Goal: Task Accomplishment & Management: Use online tool/utility

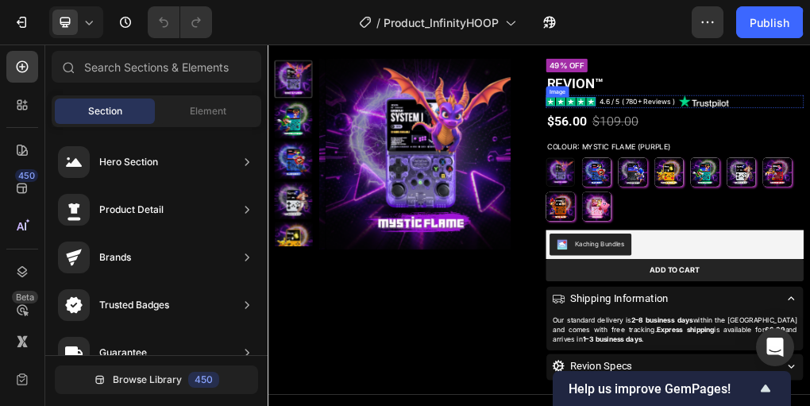
scroll to position [190, 0]
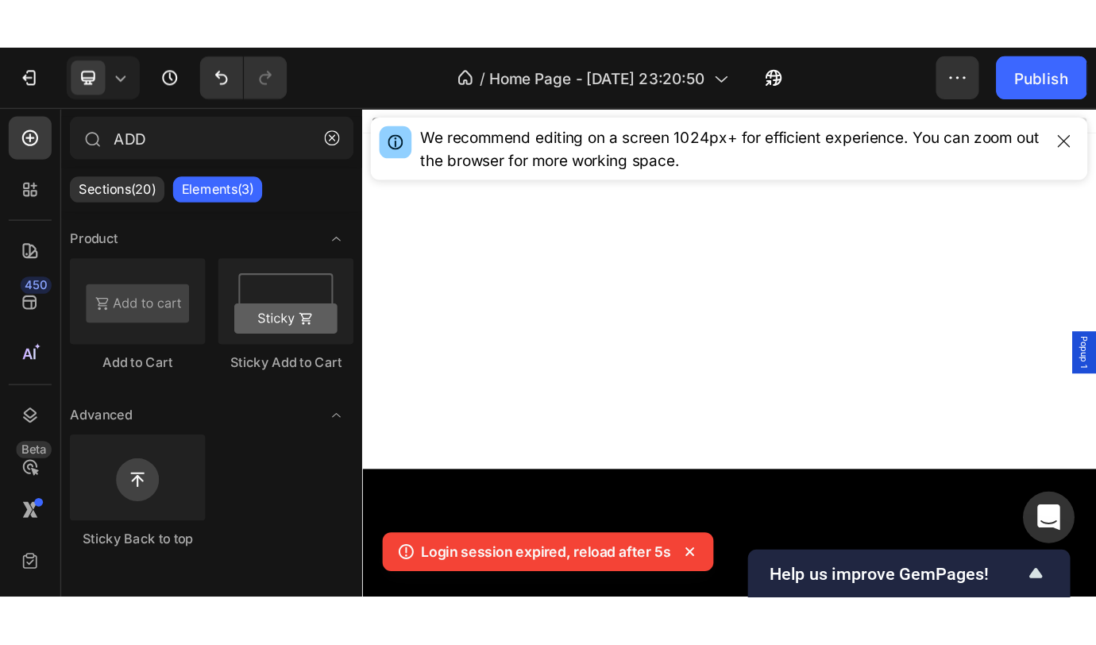
scroll to position [938, 0]
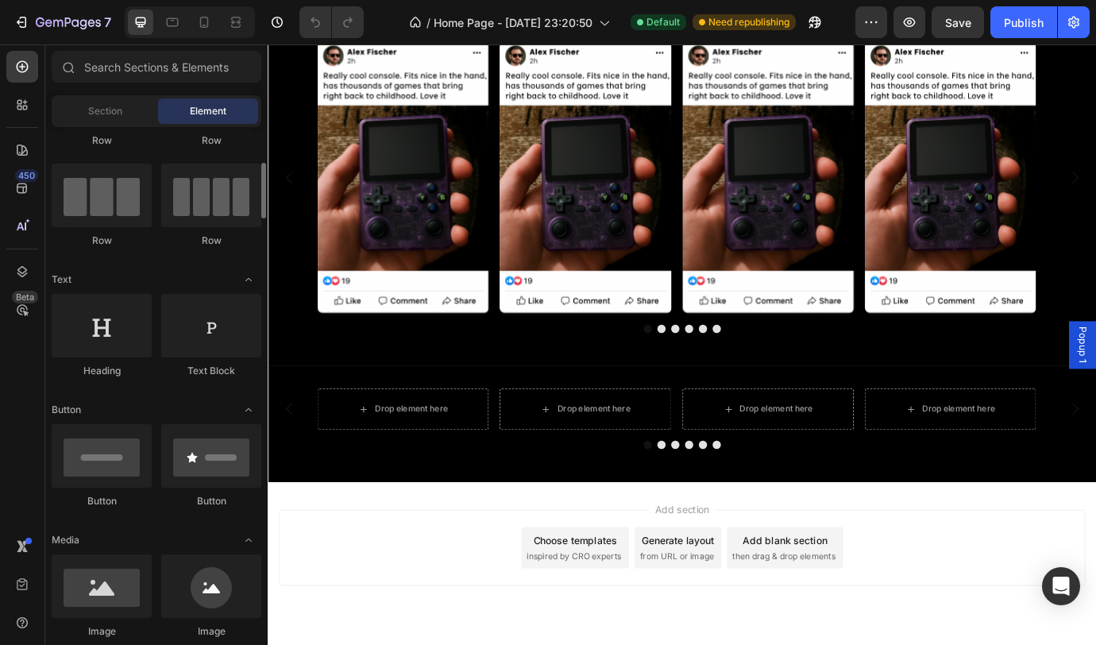
scroll to position [17, 0]
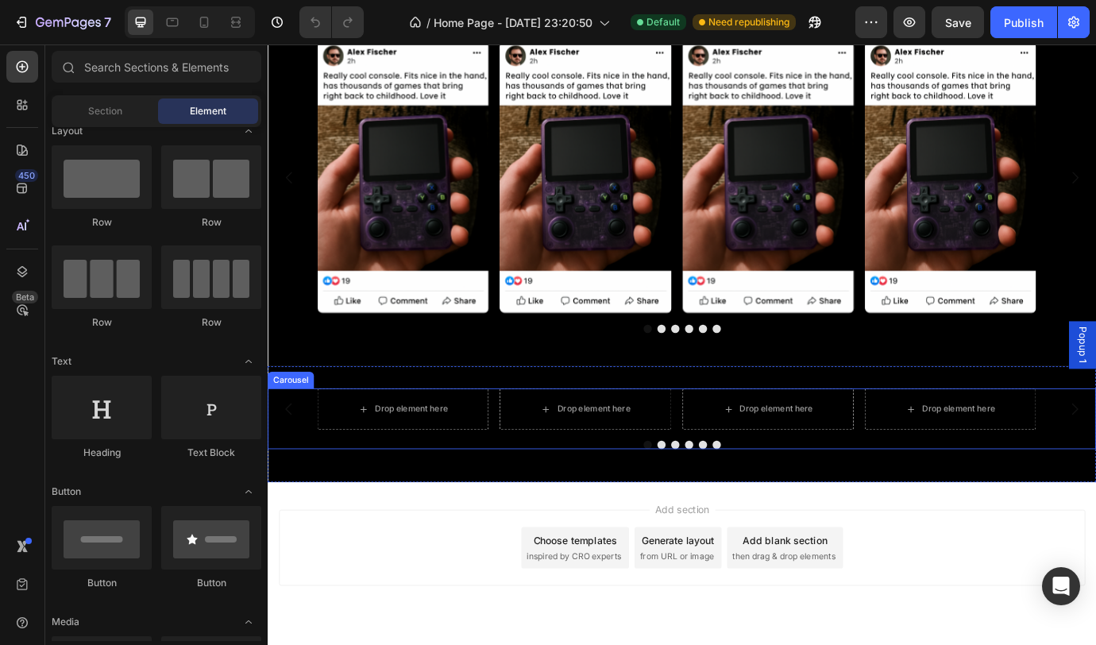
click at [526, 496] on div "Drop element here Drop element here Drop element here Drop element here Drop el…" at bounding box center [744, 475] width 953 height 70
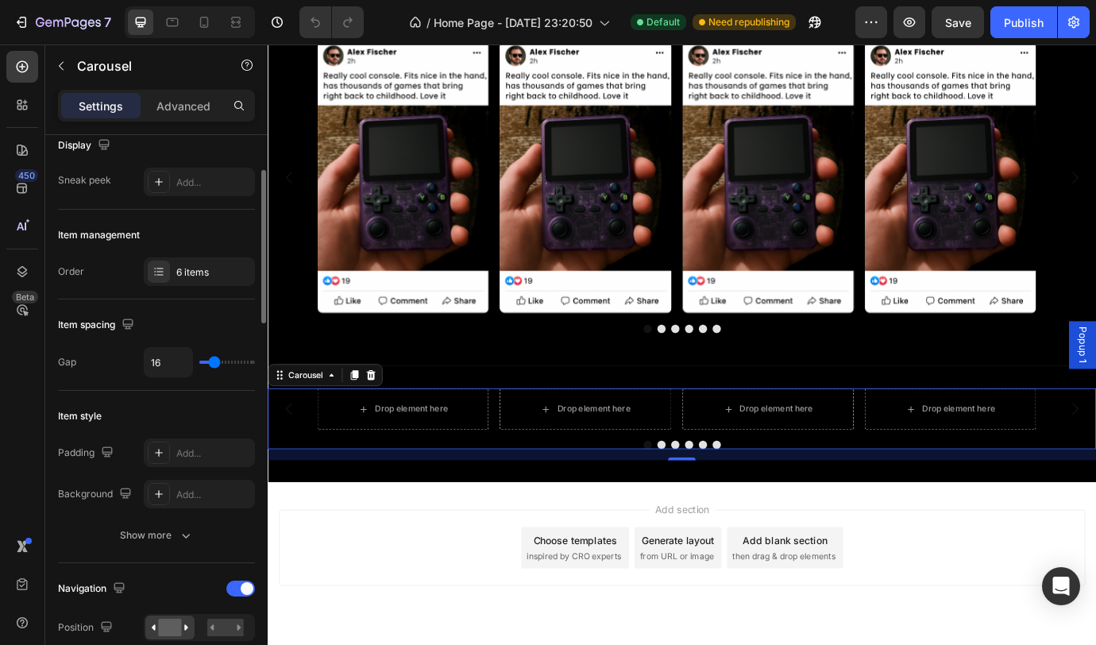
scroll to position [210, 0]
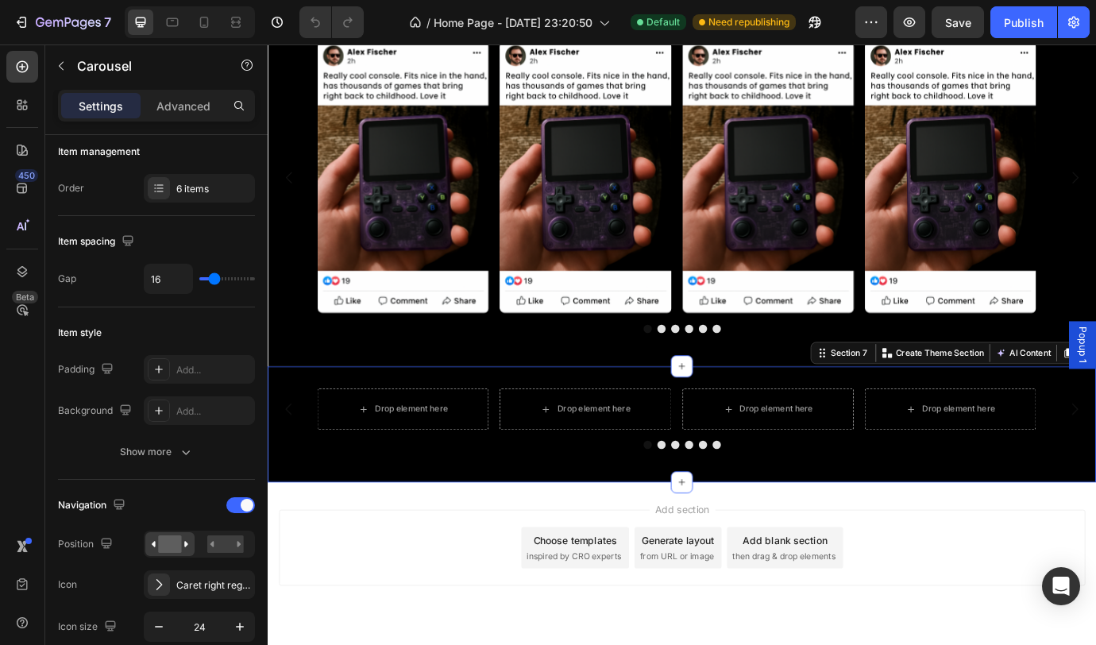
click at [335, 536] on div "Drop element here Drop element here Drop element here Drop element here Drop el…" at bounding box center [744, 481] width 953 height 133
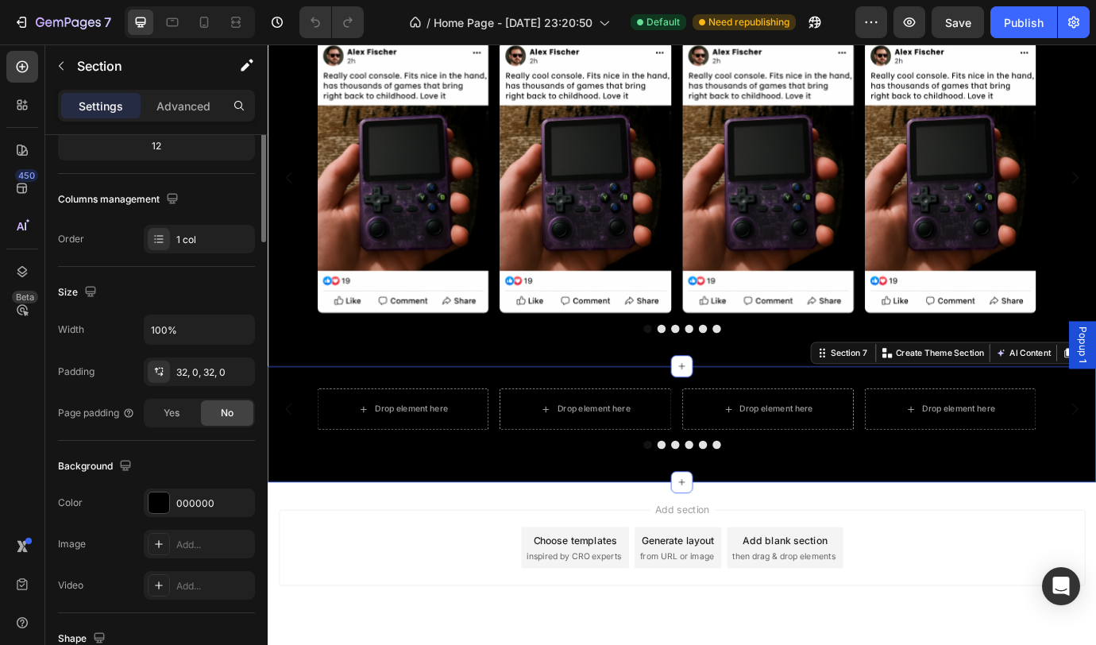
scroll to position [0, 0]
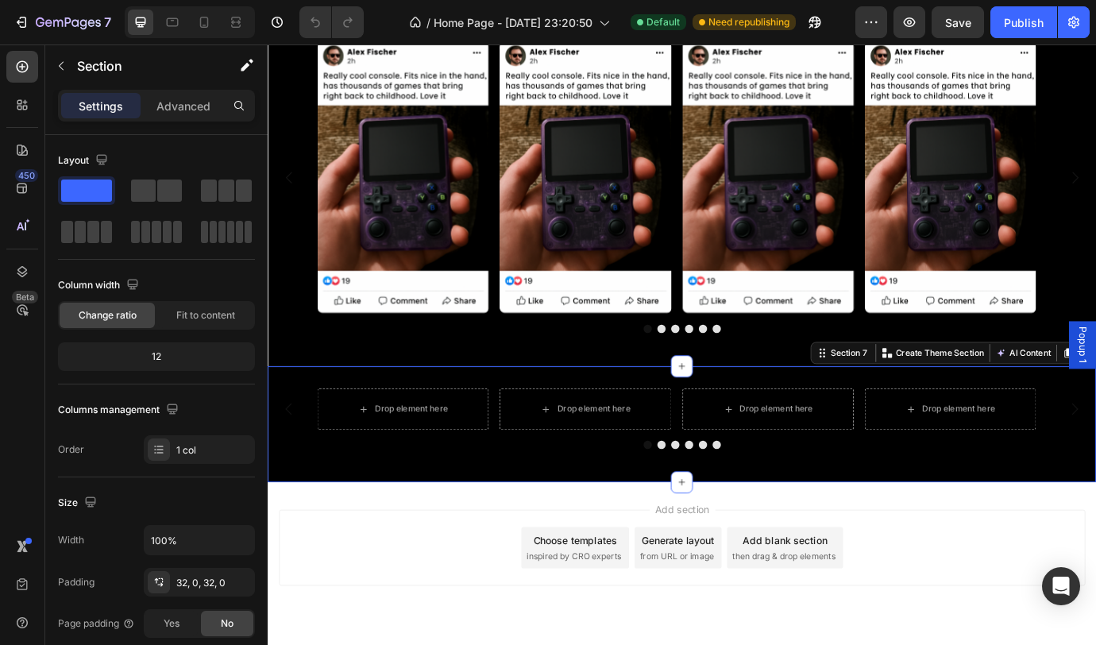
click at [386, 542] on div "Drop element here Drop element here Drop element here Drop element here Drop el…" at bounding box center [744, 481] width 953 height 133
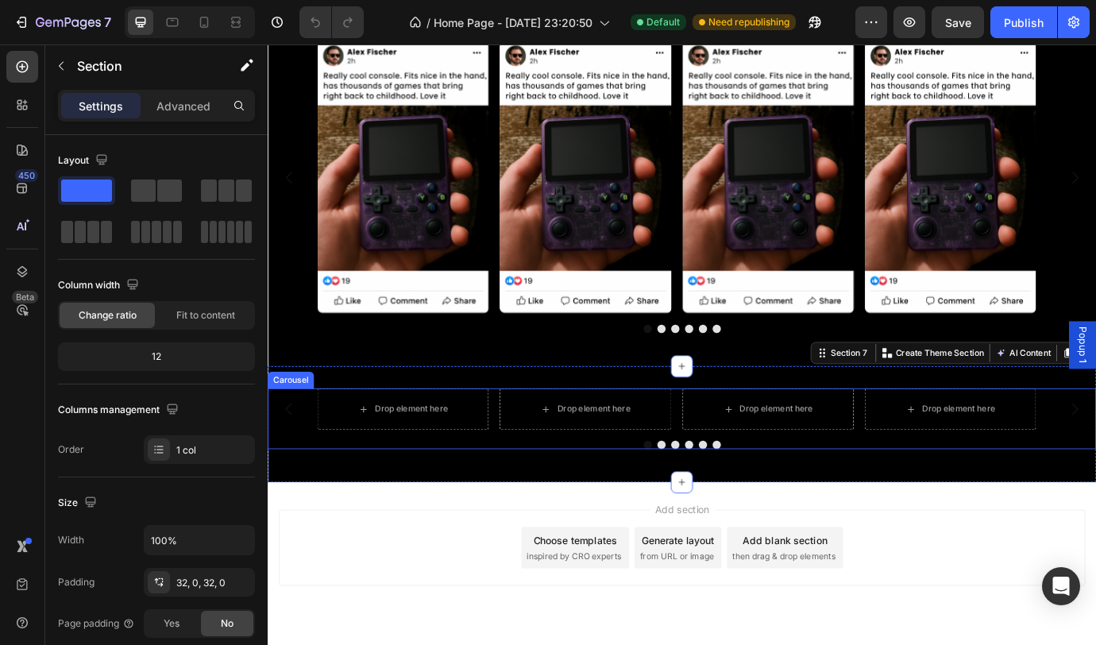
click at [531, 472] on div "Drop element here Drop element here Drop element here Drop element here Drop el…" at bounding box center [744, 464] width 839 height 48
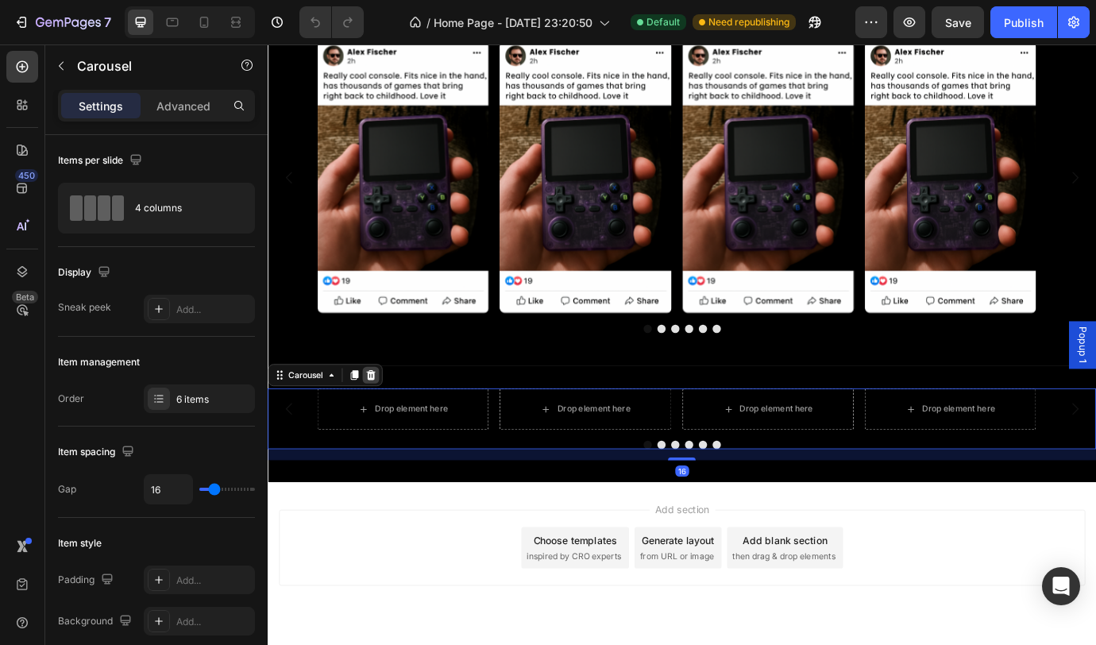
click at [385, 427] on icon at bounding box center [386, 424] width 10 height 11
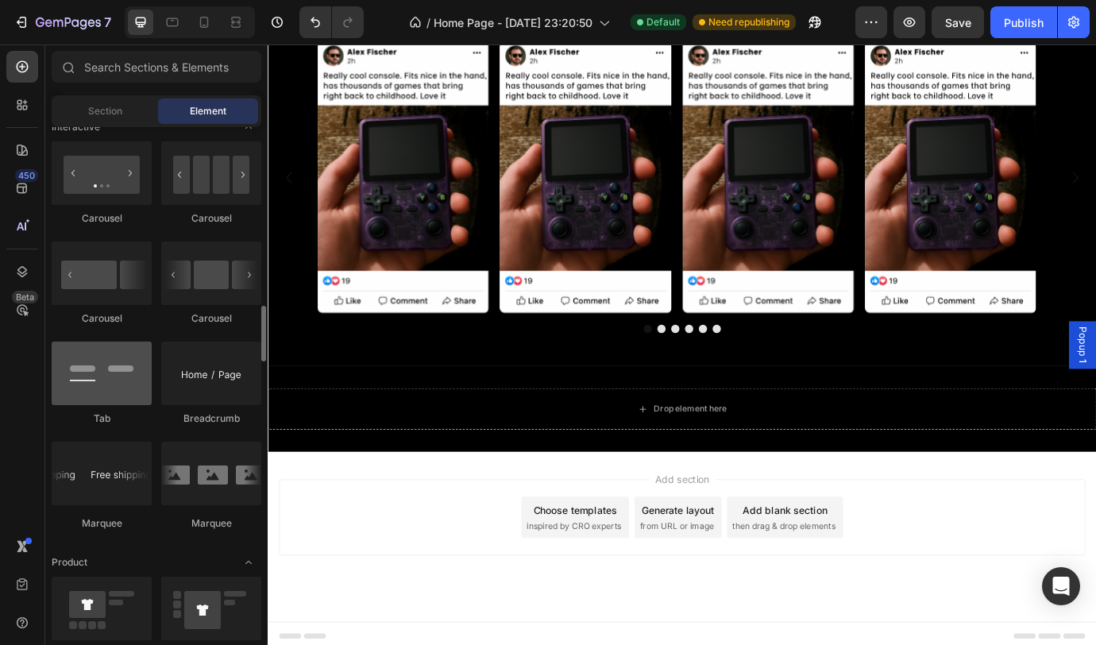
scroll to position [1744, 0]
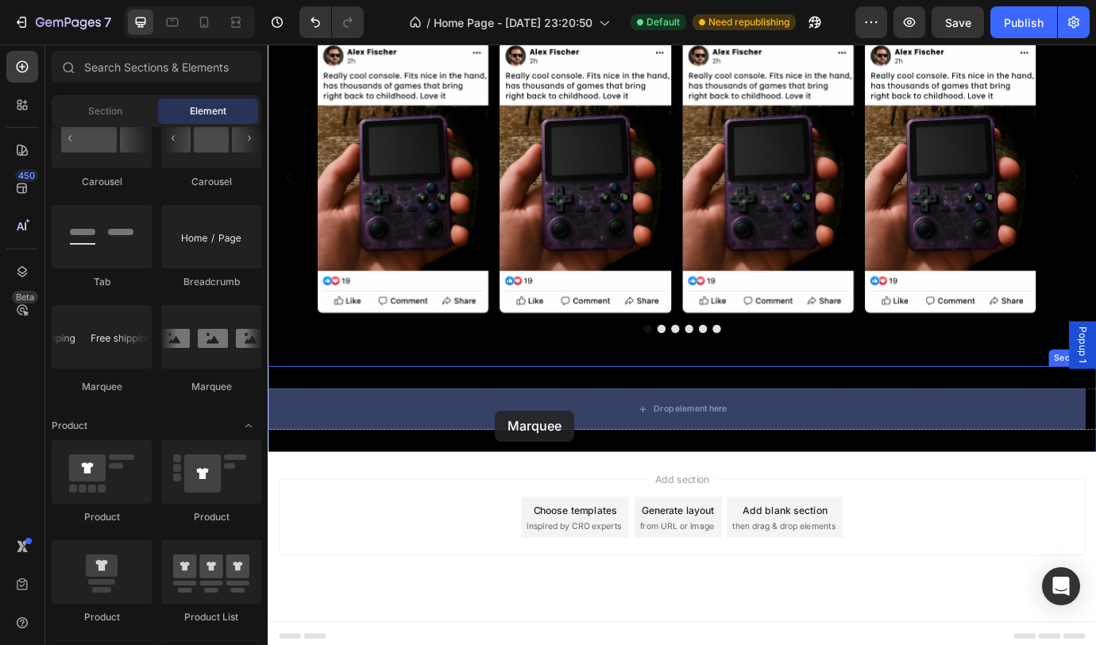
drag, startPoint x: 456, startPoint y: 399, endPoint x: 529, endPoint y: 465, distance: 99.0
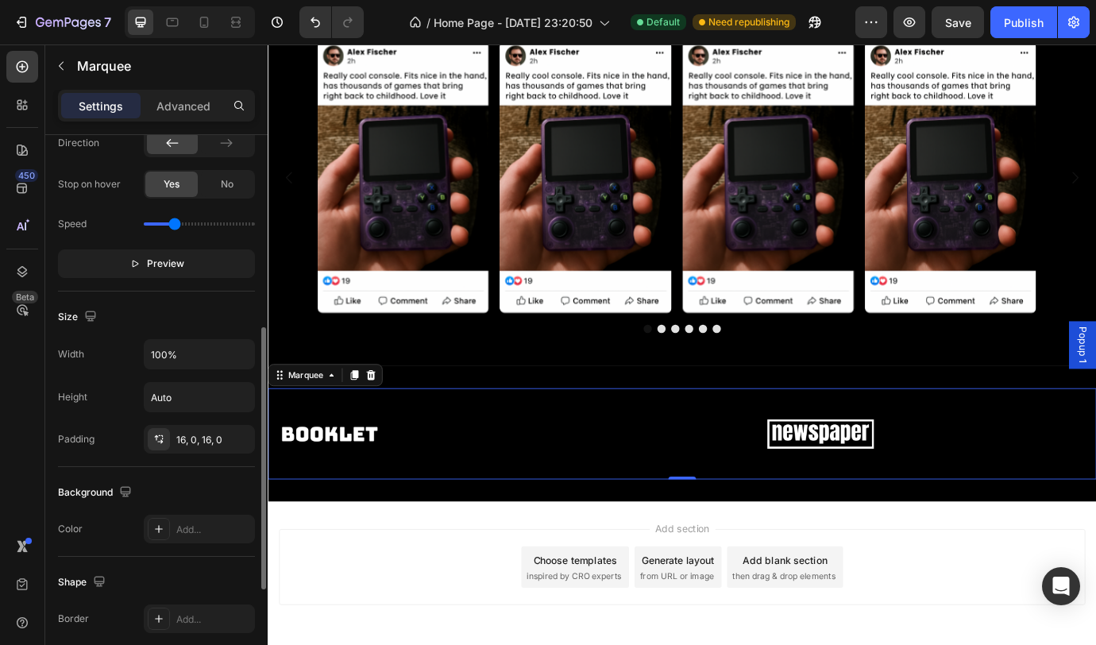
scroll to position [415, 0]
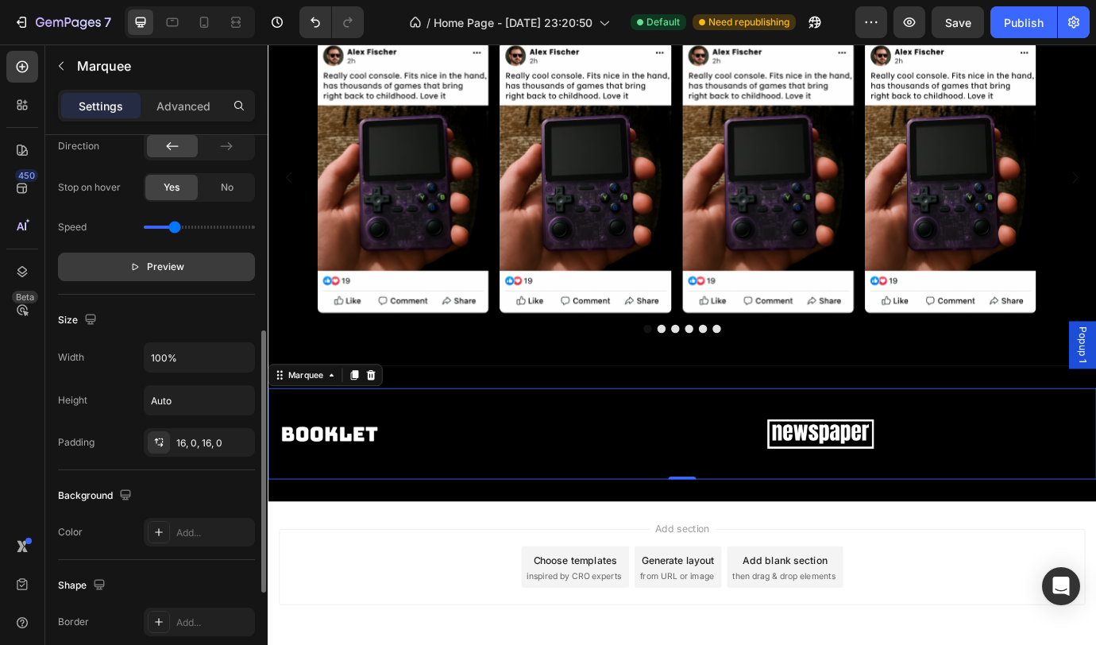
click at [179, 259] on span "Preview" at bounding box center [165, 267] width 37 height 16
click at [179, 259] on span "Pause" at bounding box center [166, 267] width 28 height 16
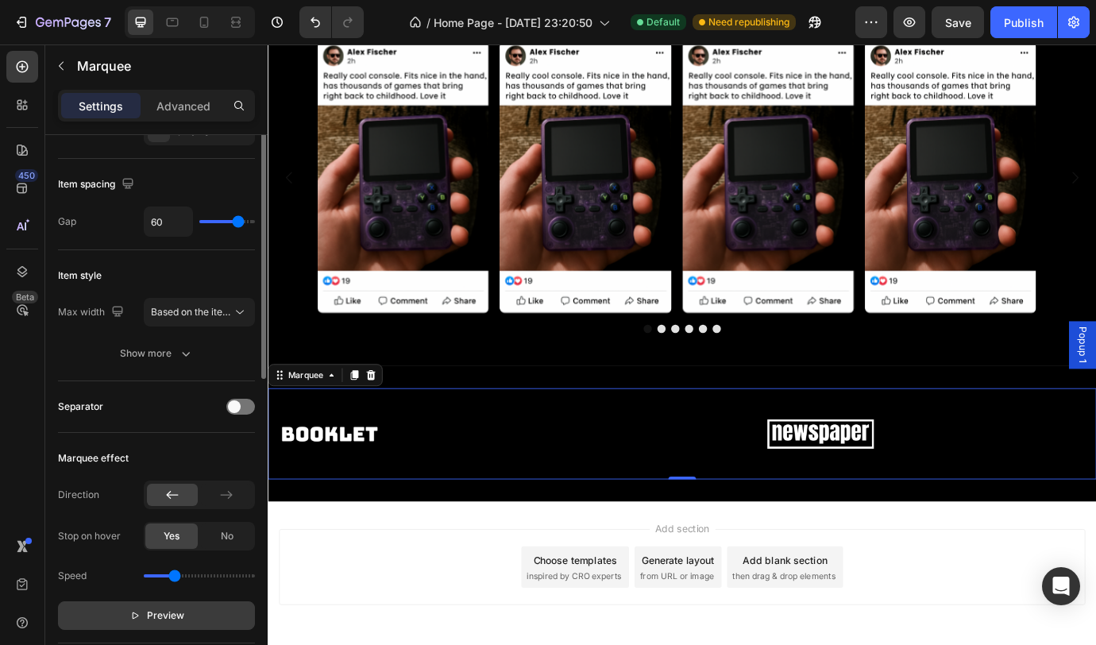
scroll to position [0, 0]
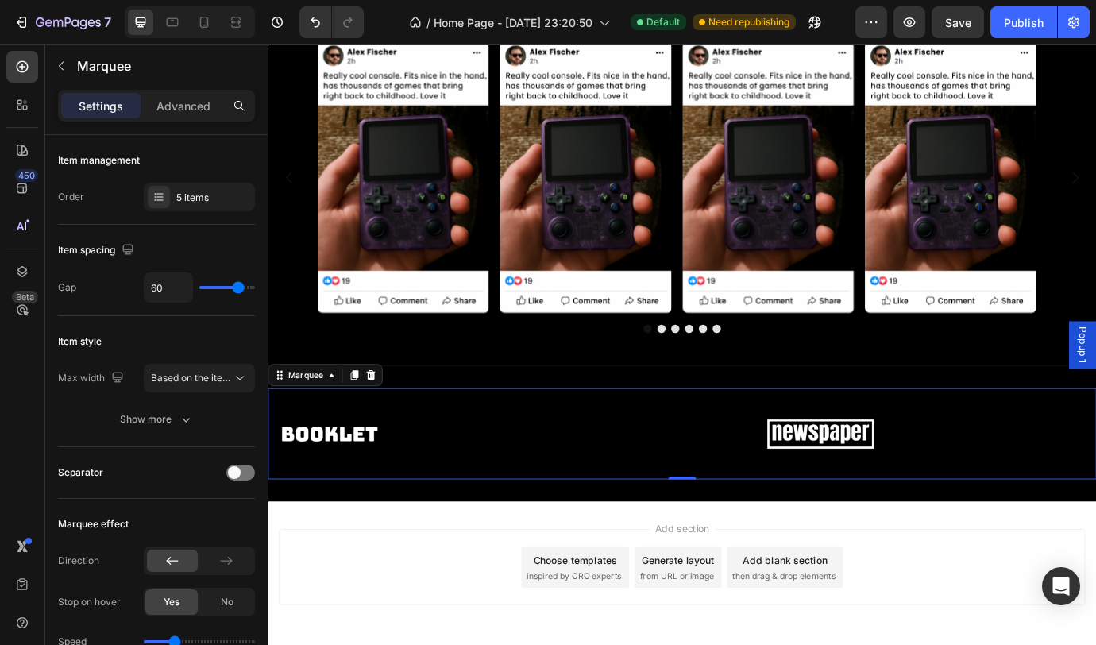
click at [450, 488] on div "Image" at bounding box center [360, 493] width 188 height 79
click at [389, 426] on icon at bounding box center [386, 424] width 10 height 11
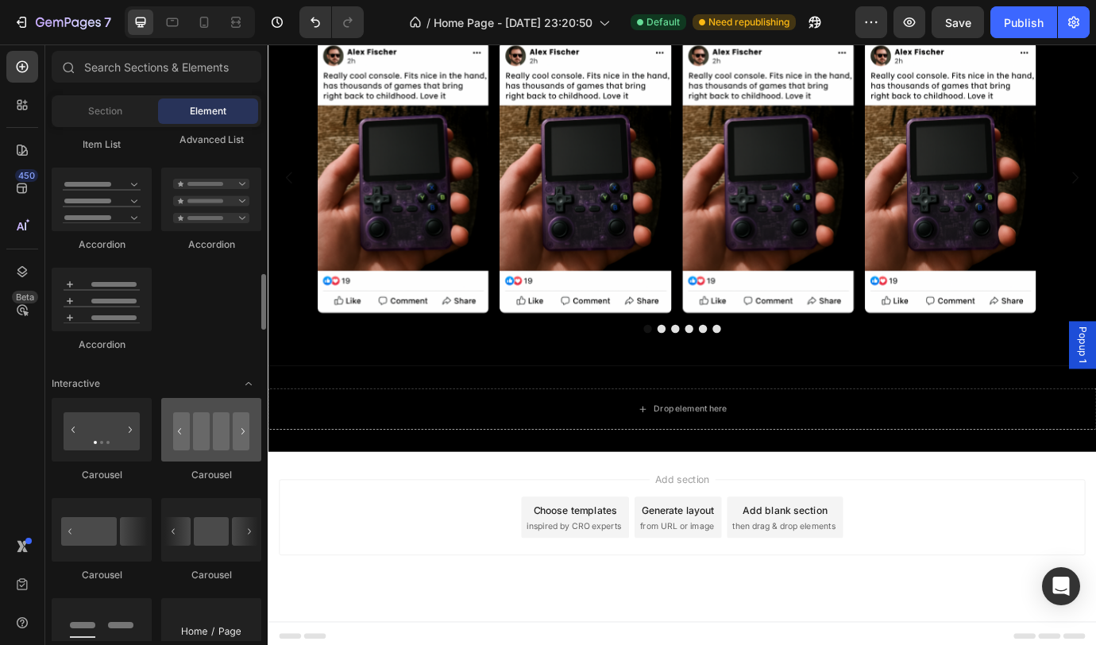
scroll to position [1483, 0]
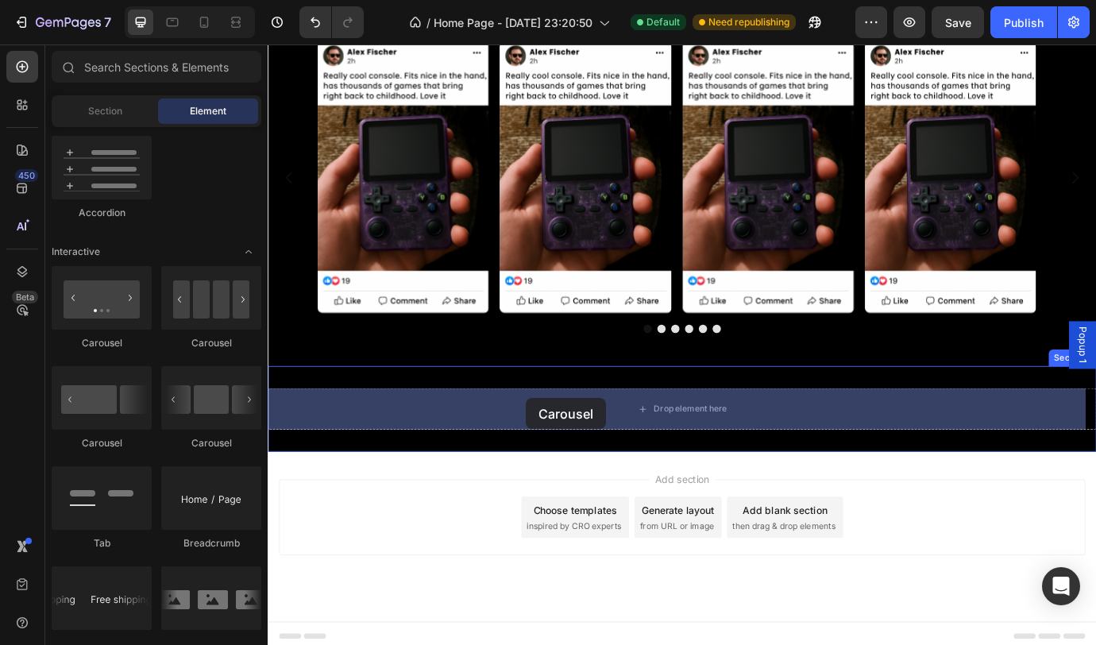
drag, startPoint x: 467, startPoint y: 347, endPoint x: 565, endPoint y: 451, distance: 142.7
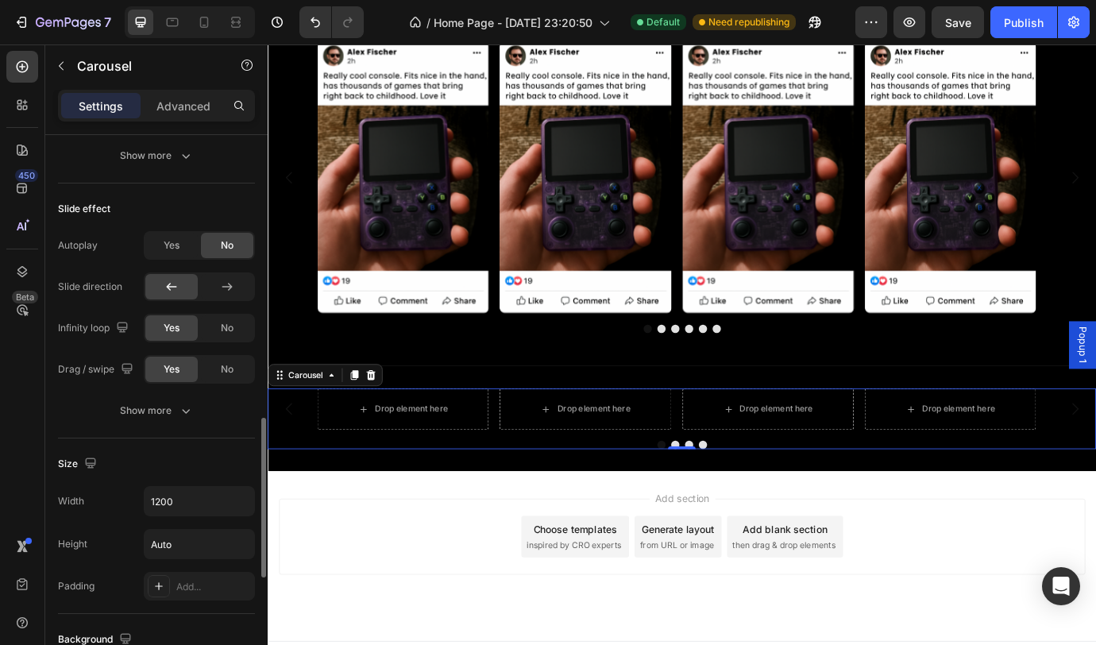
scroll to position [954, 0]
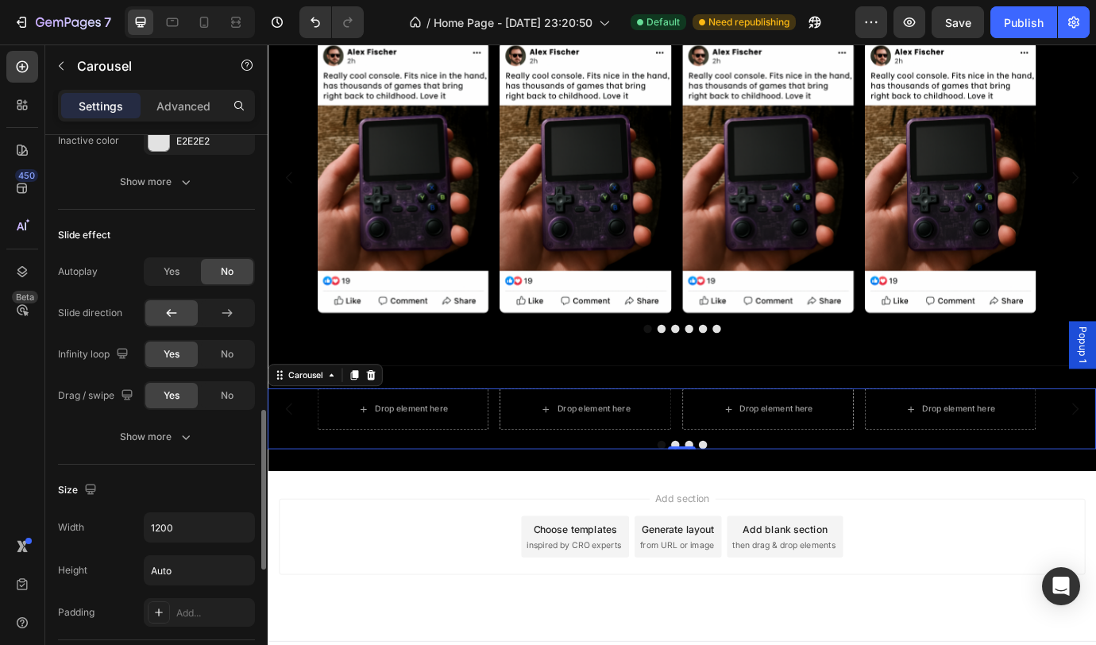
click at [142, 420] on div "Autoplay Yes No Slide direction Infinity loop Yes No Drag / swipe Yes No Show m…" at bounding box center [156, 354] width 197 height 194
click at [141, 429] on div "Show more" at bounding box center [157, 437] width 74 height 16
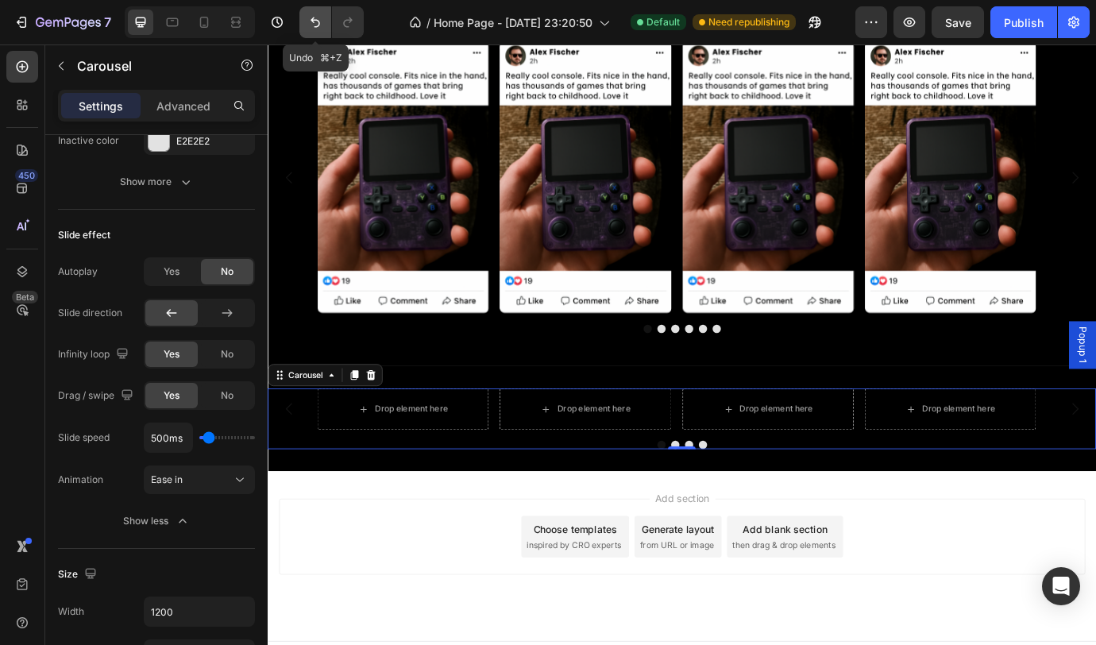
click at [321, 22] on icon "Undo/Redo" at bounding box center [315, 22] width 16 height 16
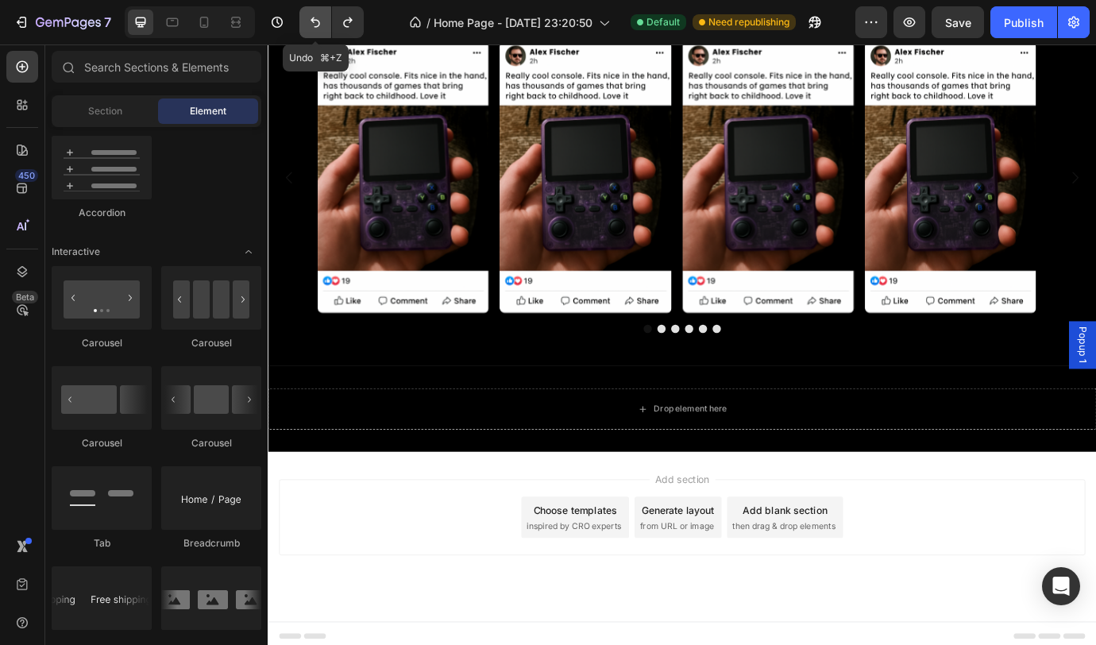
click at [320, 24] on icon "Undo/Redo" at bounding box center [315, 22] width 16 height 16
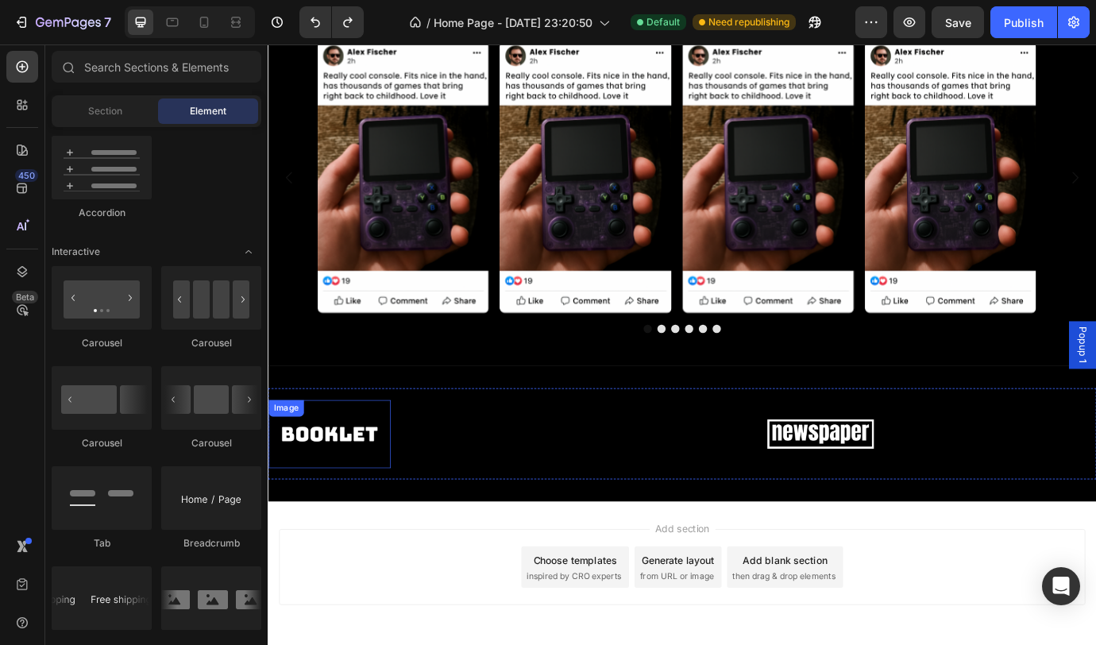
click at [344, 489] on img at bounding box center [338, 493] width 141 height 60
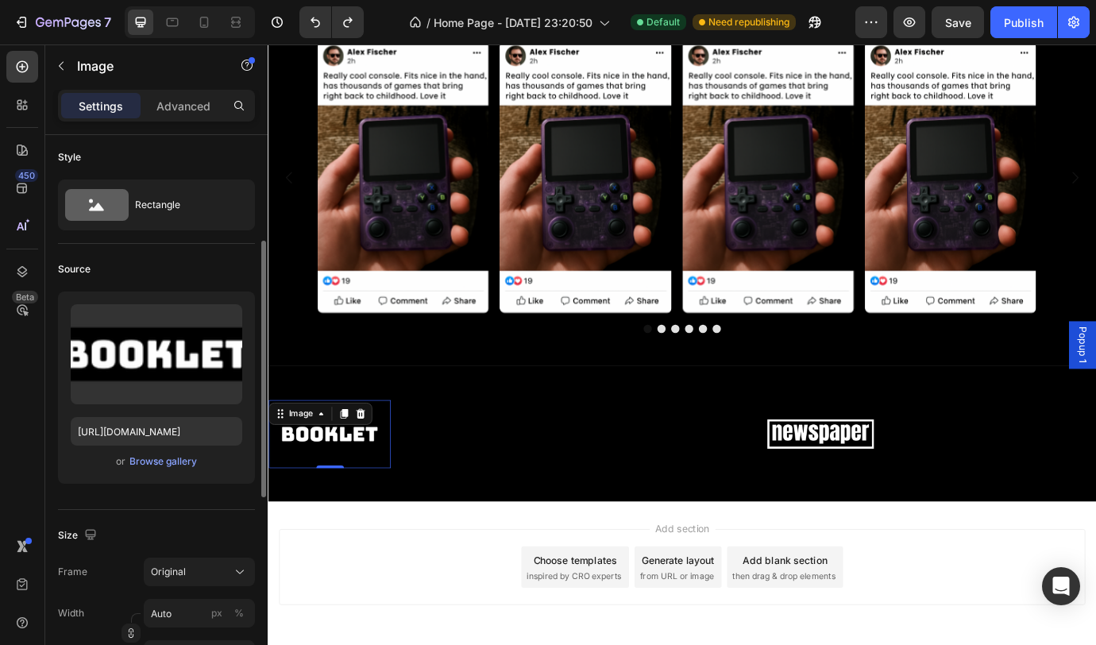
scroll to position [75, 0]
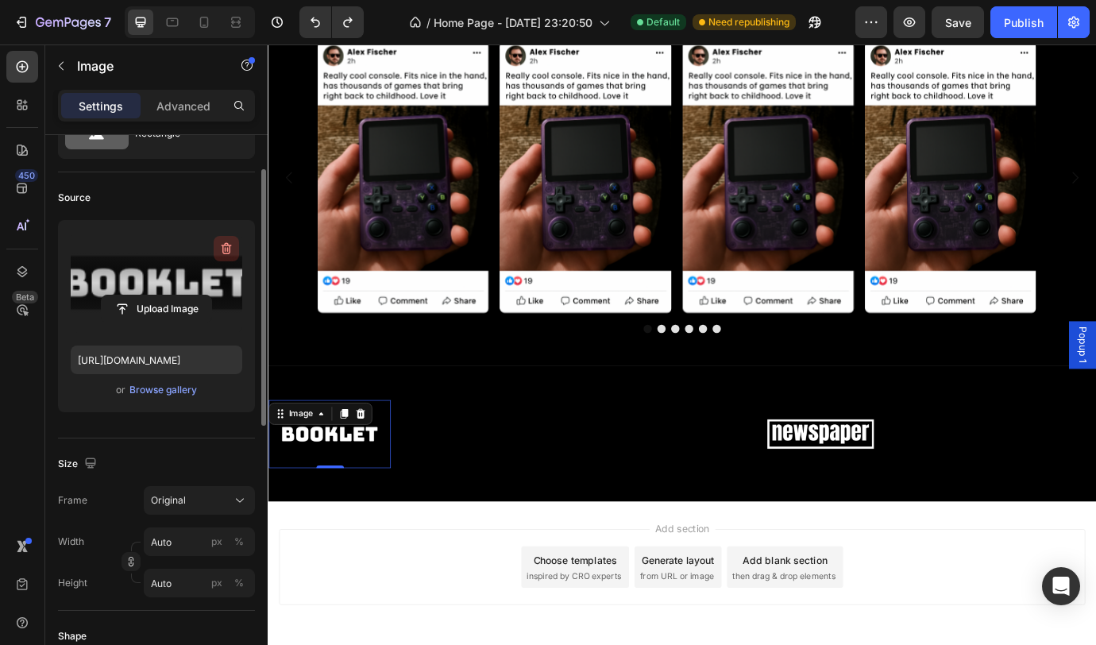
click at [233, 251] on icon "button" at bounding box center [226, 249] width 16 height 16
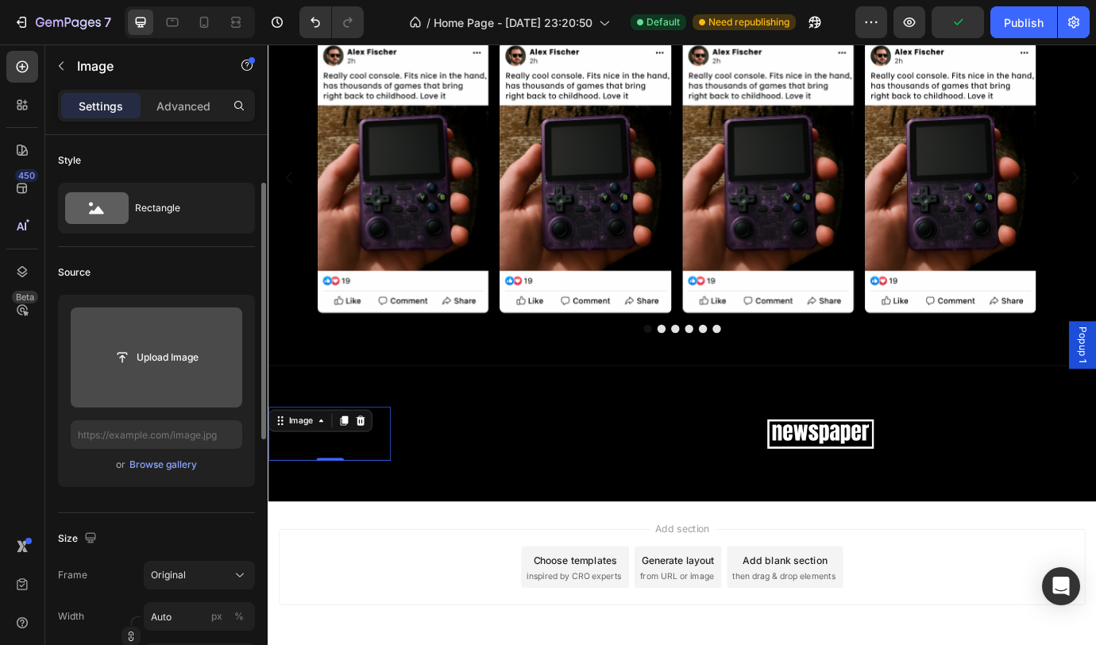
scroll to position [98, 0]
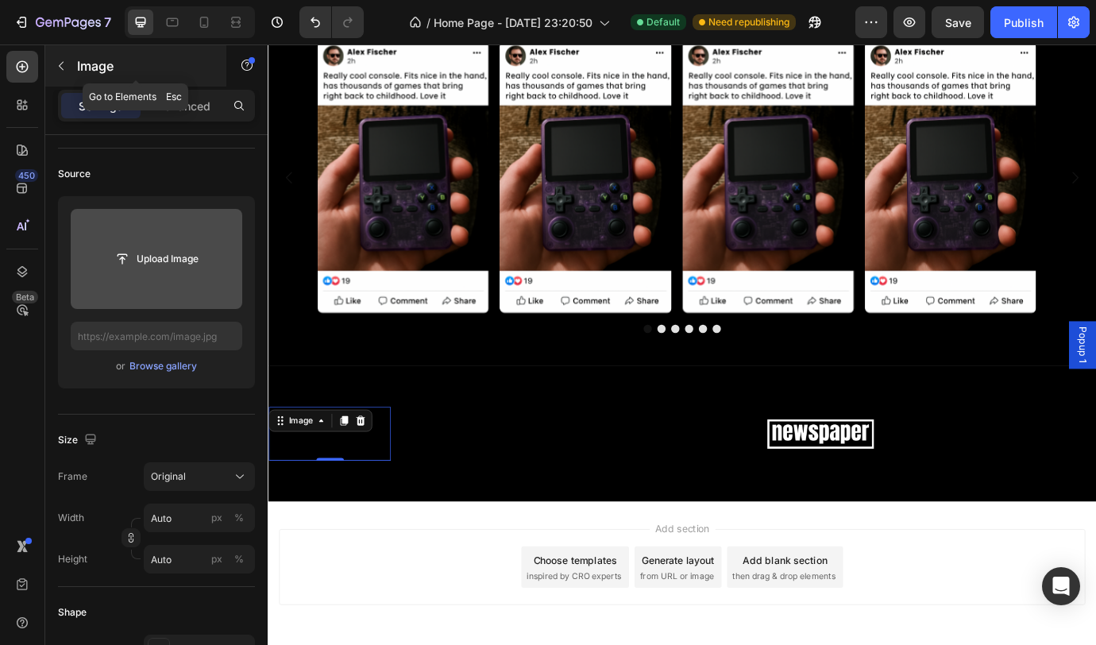
click at [72, 76] on div at bounding box center [60, 65] width 25 height 25
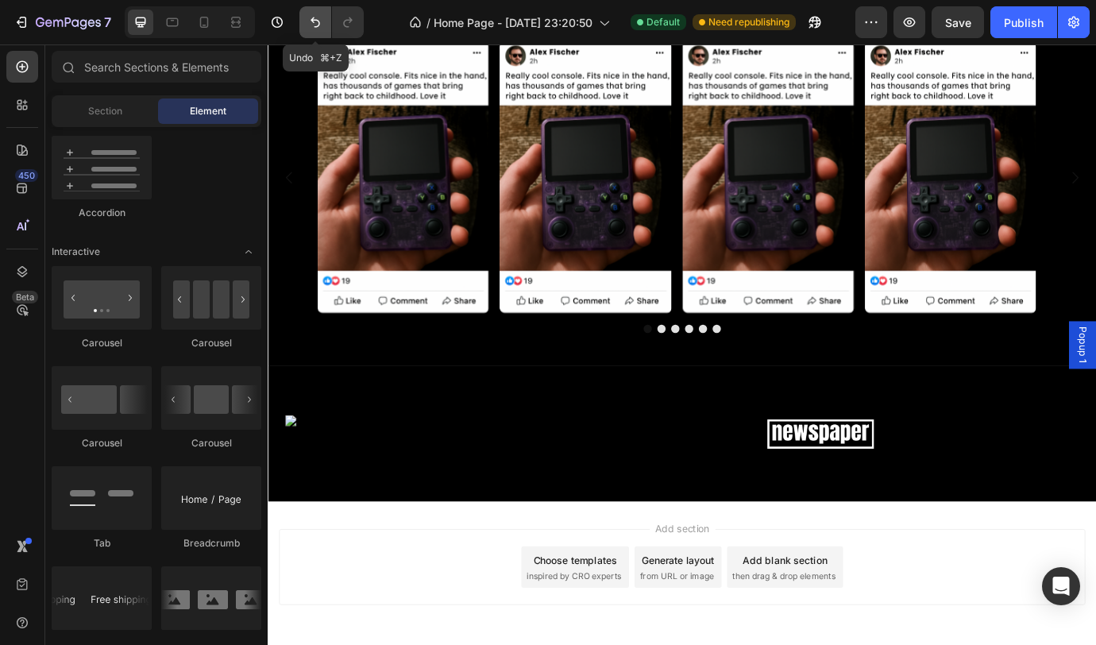
click at [313, 19] on icon "Undo/Redo" at bounding box center [316, 22] width 10 height 10
click at [313, 22] on icon "Undo/Redo" at bounding box center [316, 22] width 10 height 10
click at [311, 20] on icon "Undo/Redo" at bounding box center [316, 22] width 10 height 10
click at [311, 27] on icon "Undo/Redo" at bounding box center [315, 22] width 16 height 16
click at [312, 29] on icon "Undo/Redo" at bounding box center [315, 22] width 16 height 16
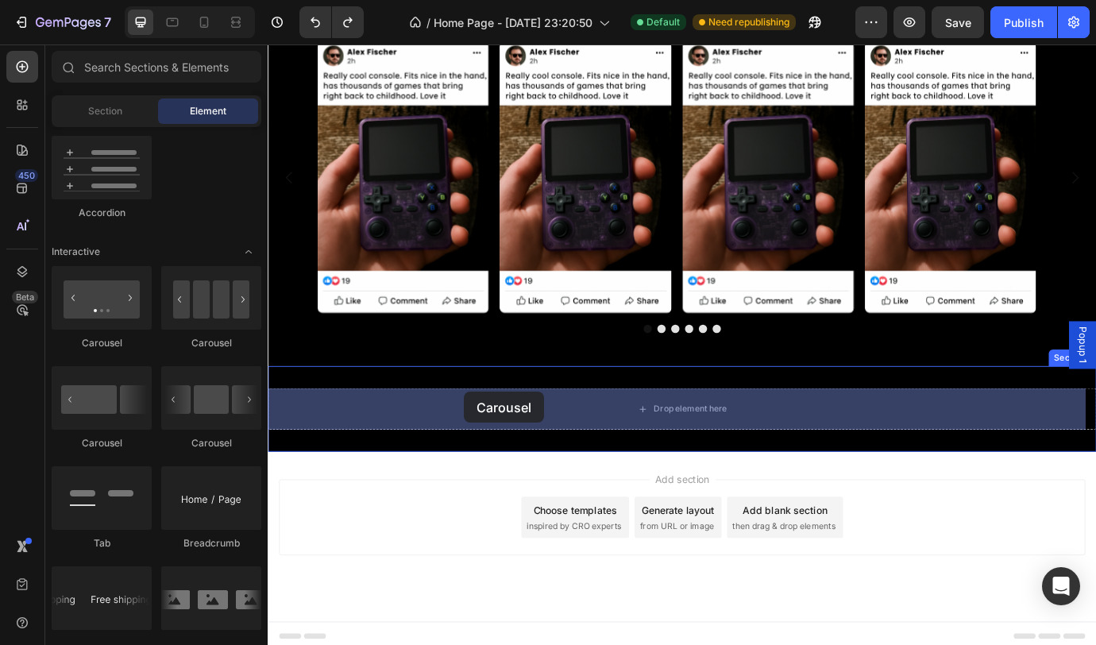
drag, startPoint x: 458, startPoint y: 345, endPoint x: 493, endPoint y: 444, distance: 105.3
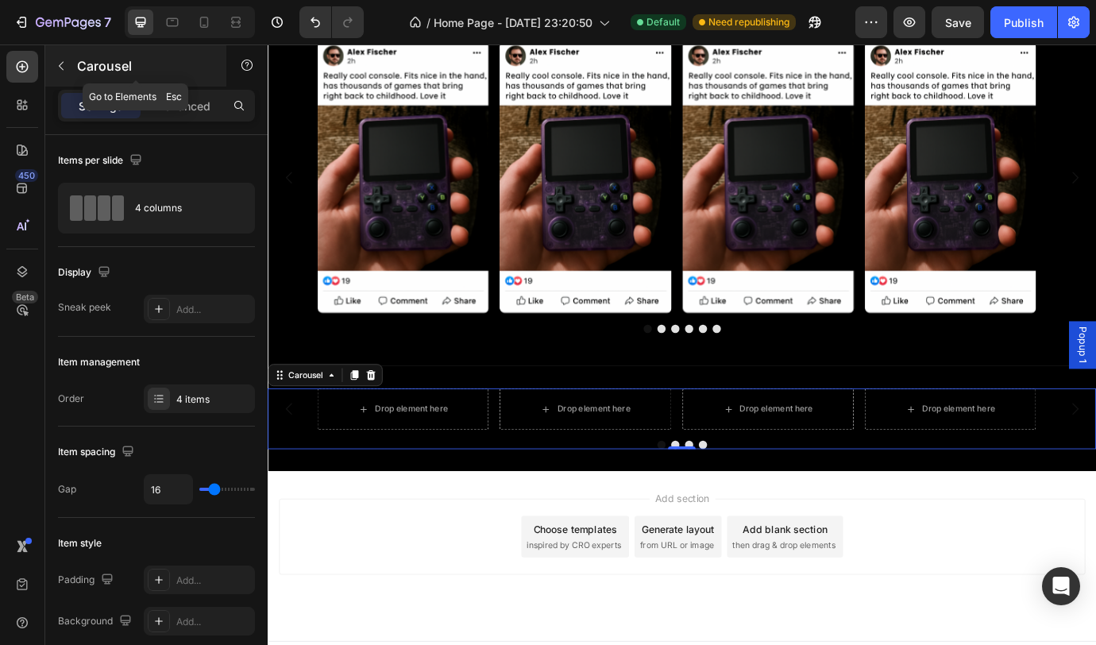
click at [70, 70] on button "button" at bounding box center [60, 65] width 25 height 25
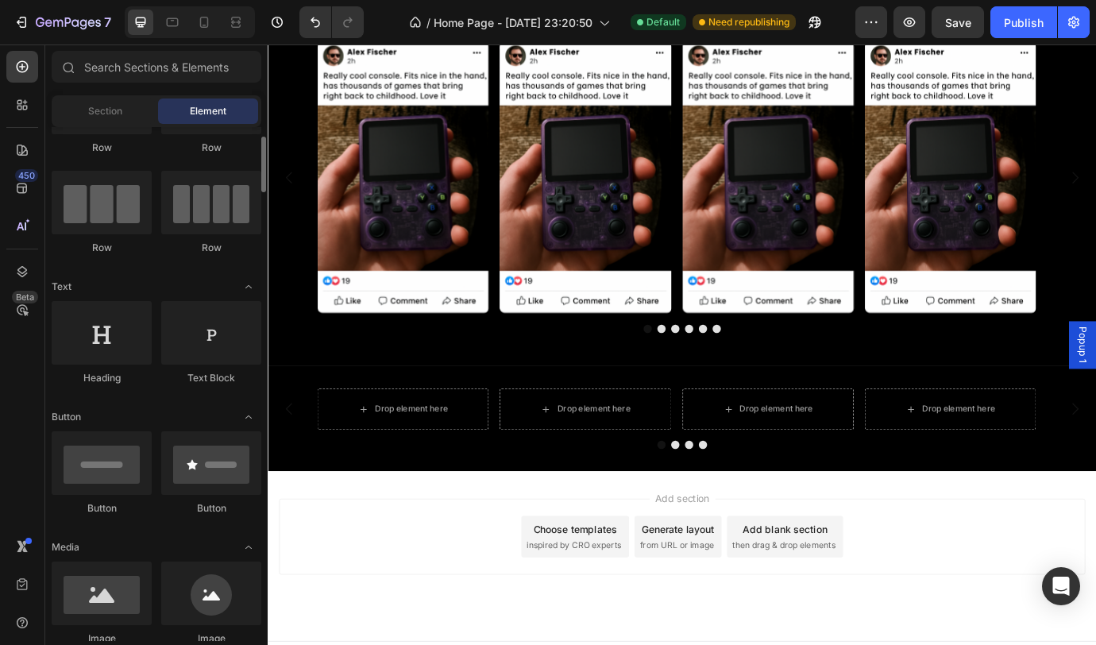
scroll to position [366, 0]
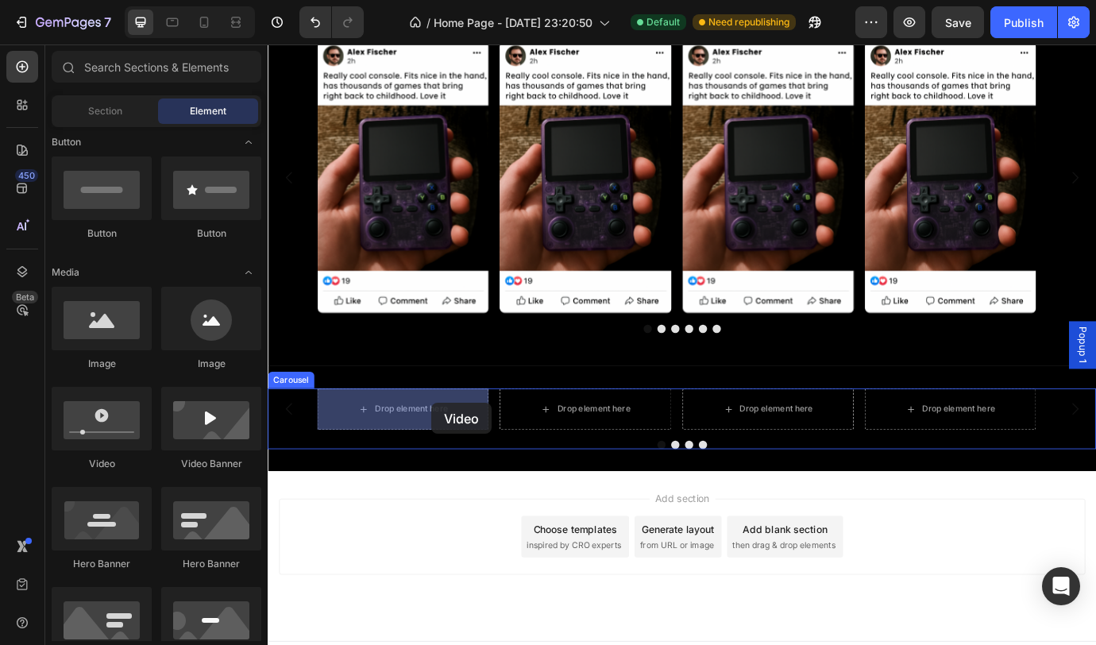
drag, startPoint x: 365, startPoint y: 471, endPoint x: 456, endPoint y: 457, distance: 92.5
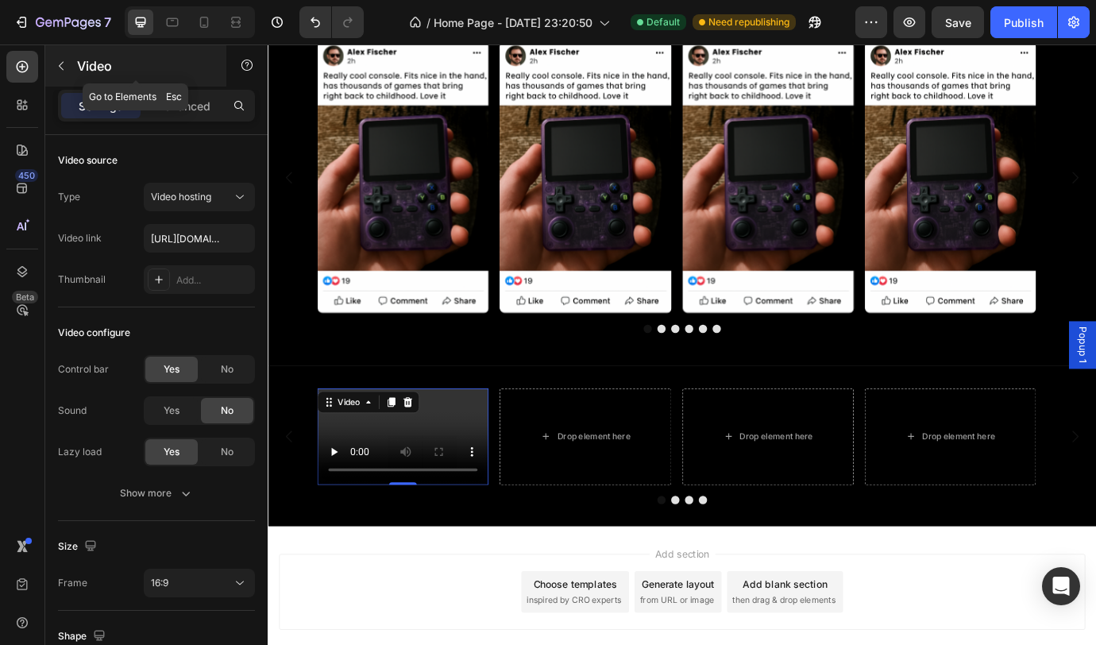
click at [65, 74] on button "button" at bounding box center [60, 65] width 25 height 25
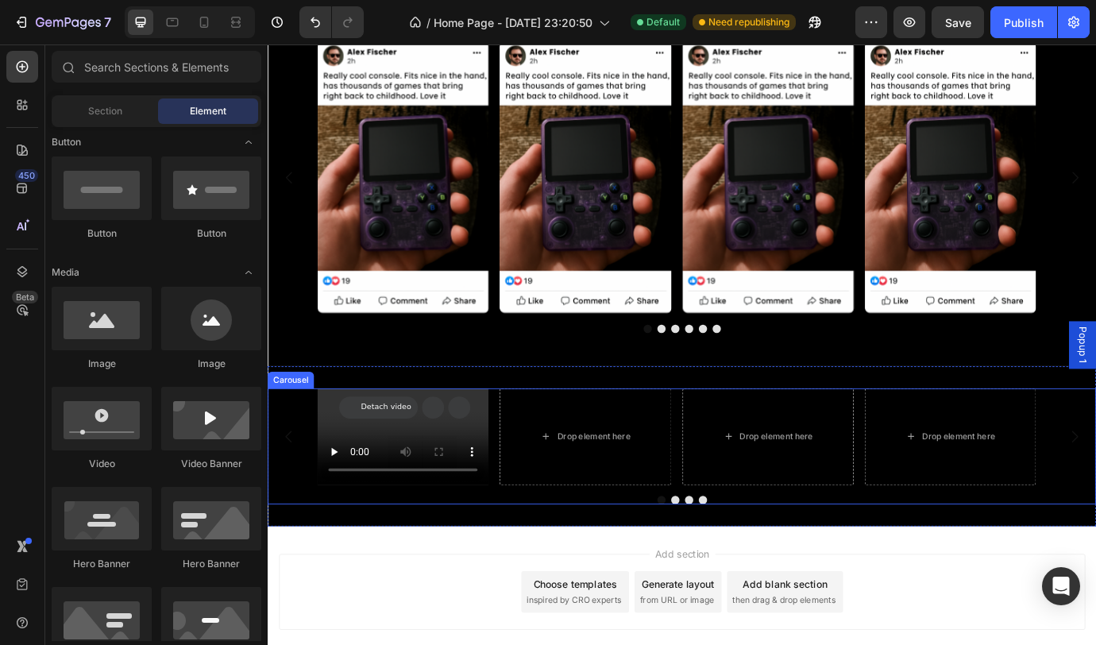
click at [527, 560] on div "Video Drop element here Drop element here Drop element here Carousel" at bounding box center [744, 506] width 953 height 133
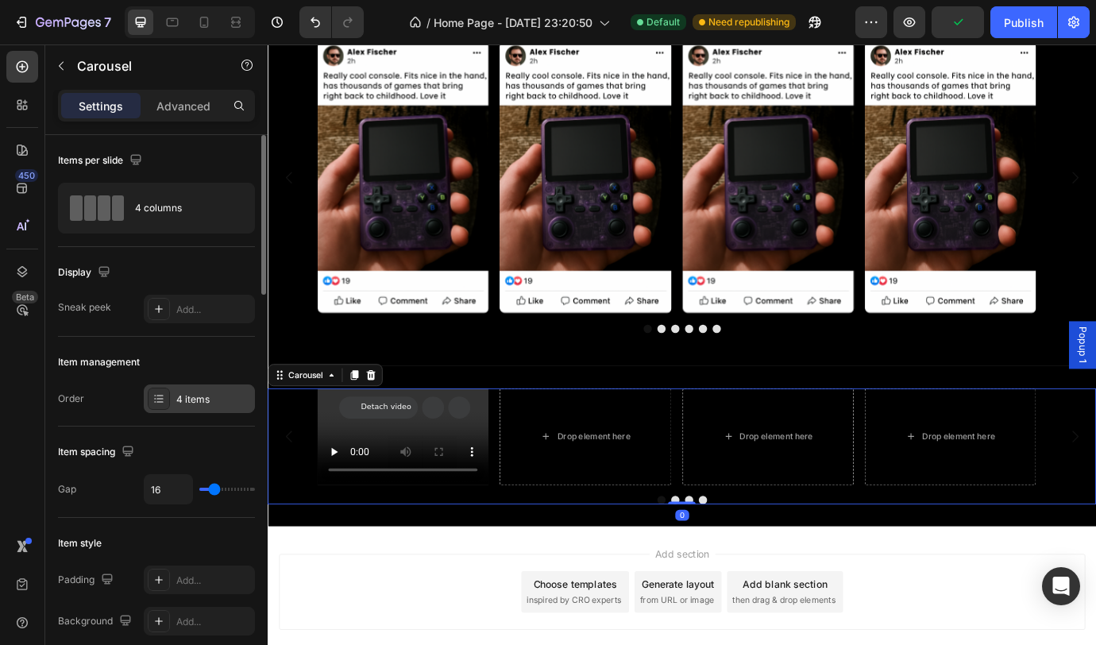
click at [202, 402] on div "4 items" at bounding box center [213, 399] width 75 height 14
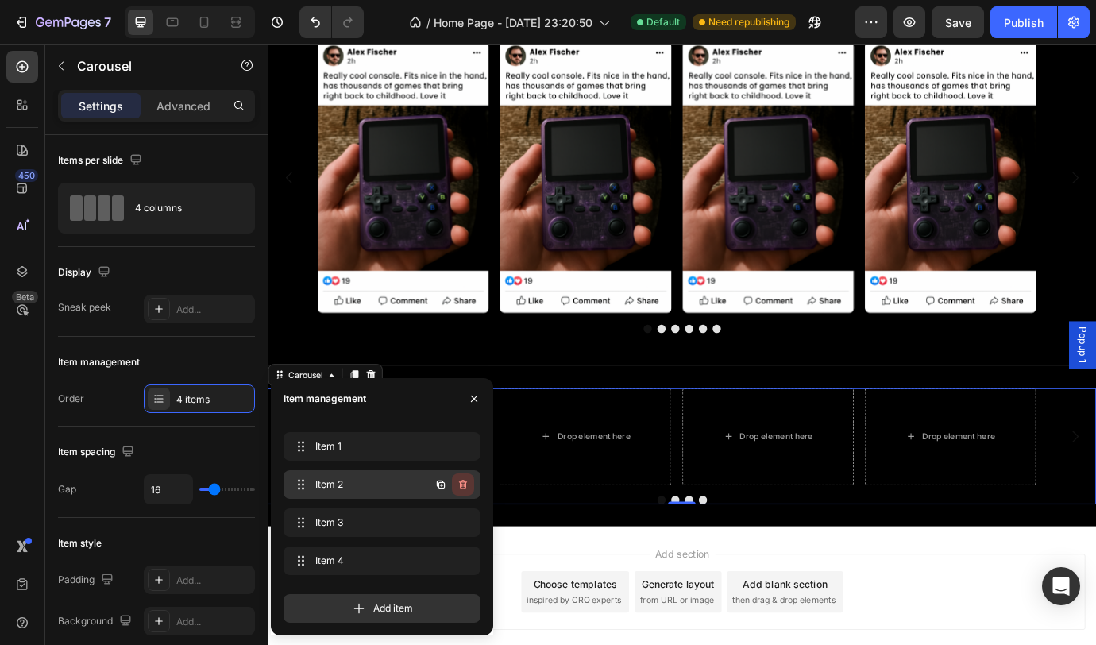
click at [469, 485] on button "button" at bounding box center [463, 484] width 22 height 22
click at [469, 485] on button "Delete" at bounding box center [453, 484] width 44 height 22
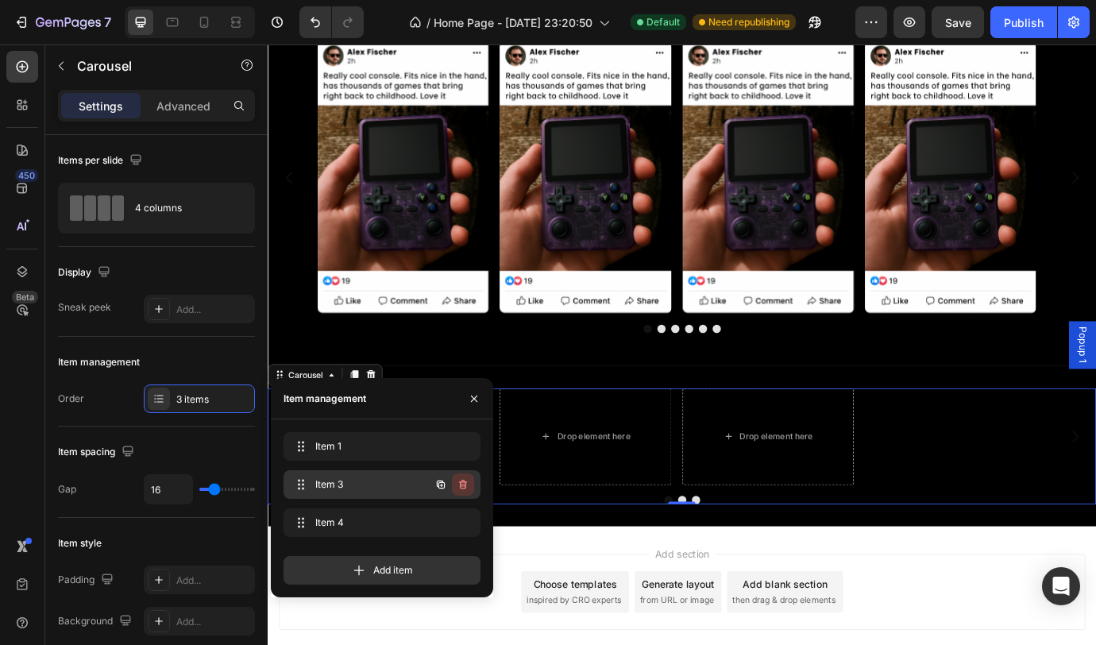
click at [466, 491] on button "button" at bounding box center [463, 484] width 22 height 22
click at [466, 491] on div "Delete" at bounding box center [452, 484] width 29 height 14
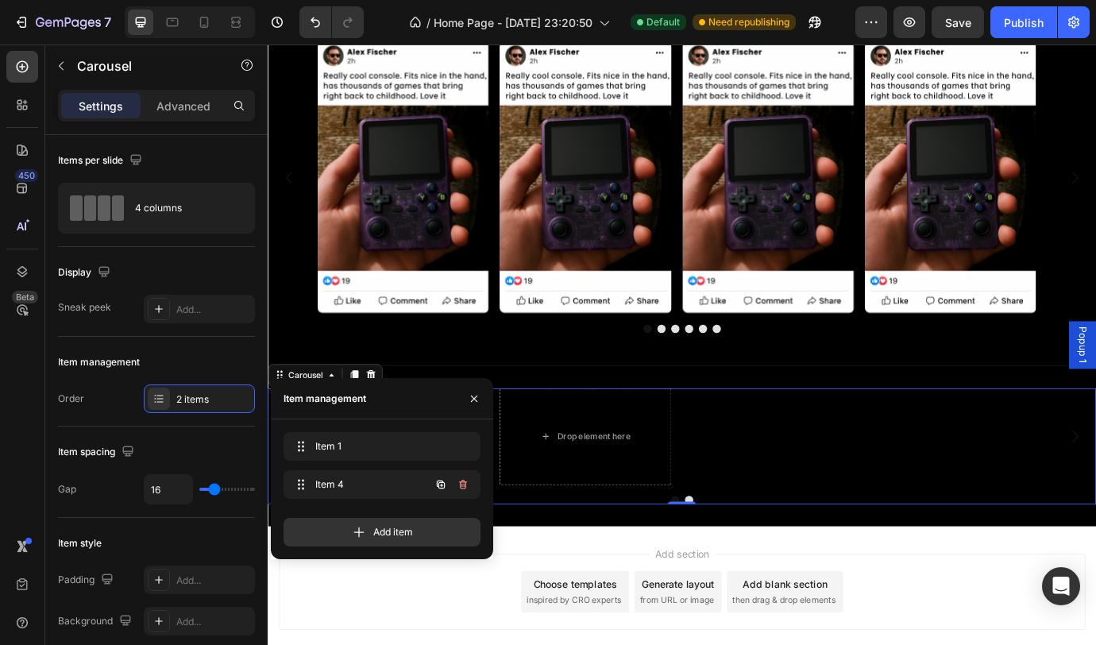
click at [466, 491] on button "button" at bounding box center [463, 484] width 22 height 22
click at [466, 491] on div "Delete" at bounding box center [452, 484] width 29 height 14
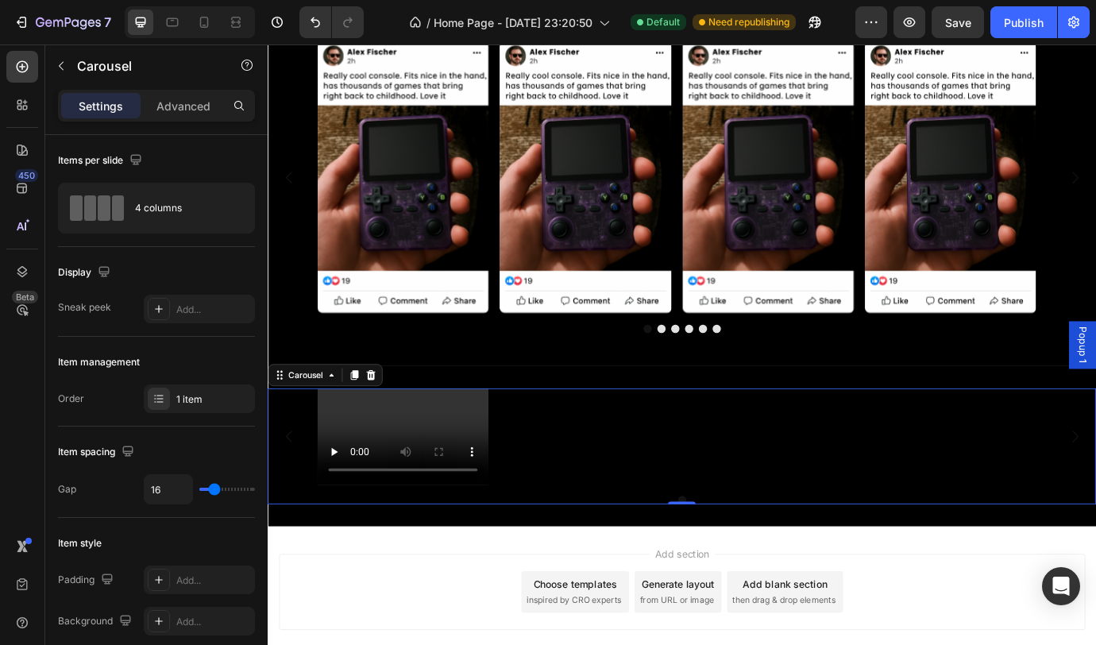
click at [559, 487] on div "Video" at bounding box center [744, 495] width 839 height 111
click at [472, 473] on video at bounding box center [423, 495] width 197 height 111
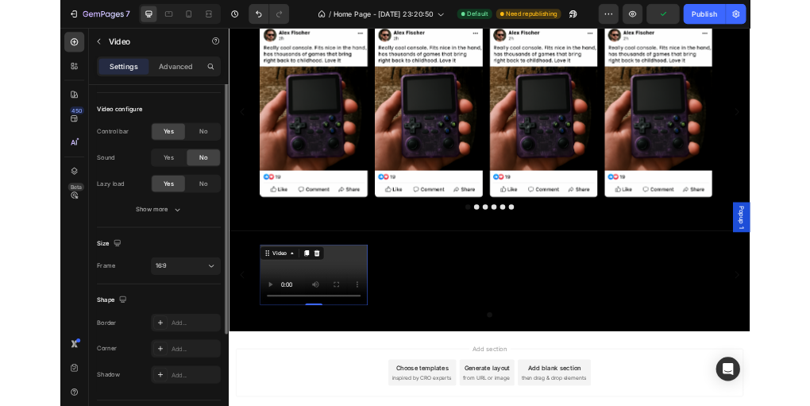
scroll to position [86, 0]
